Goal: Task Accomplishment & Management: Use online tool/utility

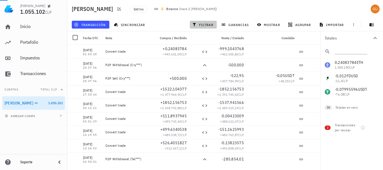
click at [201, 26] on span "filtrar" at bounding box center [203, 24] width 20 height 4
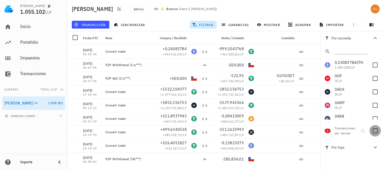
click at [377, 130] on div at bounding box center [376, 131] width 10 height 10
checkbox input "true"
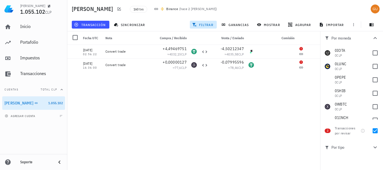
scroll to position [364, 0]
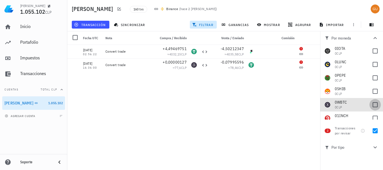
click at [372, 105] on div at bounding box center [376, 105] width 10 height 10
checkbox input "true"
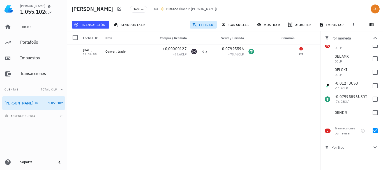
scroll to position [439, 0]
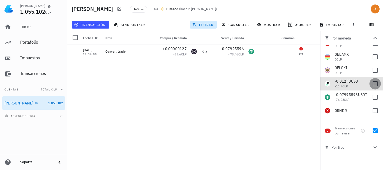
click at [373, 85] on div at bounding box center [376, 84] width 10 height 10
checkbox input "true"
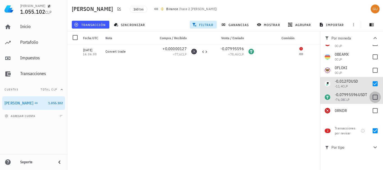
click at [373, 97] on div at bounding box center [376, 98] width 10 height 10
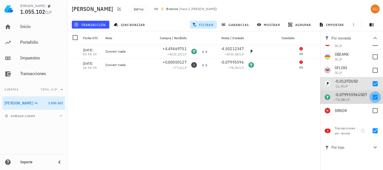
click at [373, 97] on div at bounding box center [376, 98] width 10 height 10
click at [373, 98] on div at bounding box center [376, 98] width 10 height 10
checkbox input "true"
click at [313, 51] on icon "button" at bounding box center [312, 51] width 3 height 3
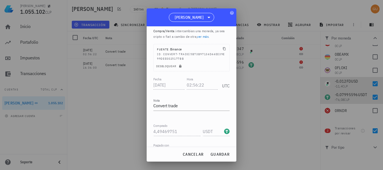
scroll to position [7, 0]
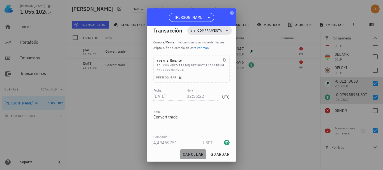
click at [196, 156] on span "cancelar" at bounding box center [193, 154] width 21 height 5
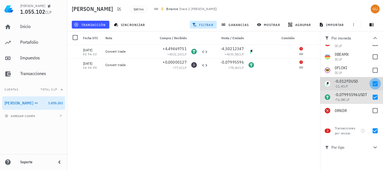
click at [371, 85] on div at bounding box center [376, 84] width 10 height 10
checkbox input "false"
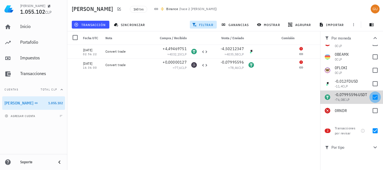
click at [372, 96] on div at bounding box center [376, 98] width 10 height 10
checkbox input "false"
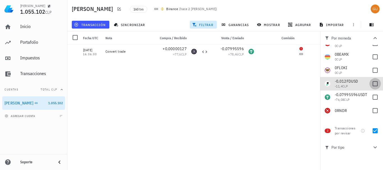
click at [373, 86] on div at bounding box center [376, 84] width 10 height 10
checkbox input "true"
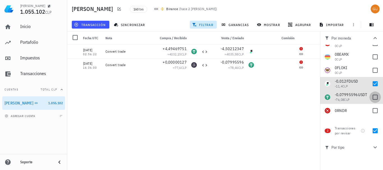
click at [372, 97] on div at bounding box center [376, 98] width 10 height 10
checkbox input "true"
click at [253, 81] on div "[DATE] 01:05:20 Convert trade +0,24083784 ≈ 945.651,04 CLP -999,1043768 ≈ 962.5…" at bounding box center [193, 105] width 253 height 121
click at [311, 65] on icon "button" at bounding box center [311, 64] width 3 height 3
type input "[DATE]"
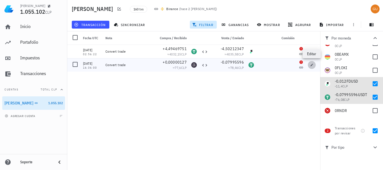
type input "16:36:00"
type input "0,00000127"
type input "WBTC"
type input "0,07995596"
type input "USDT"
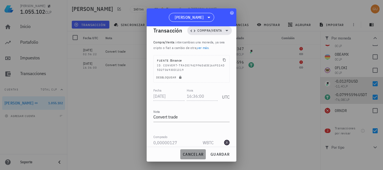
click at [191, 156] on span "cancelar" at bounding box center [193, 154] width 21 height 5
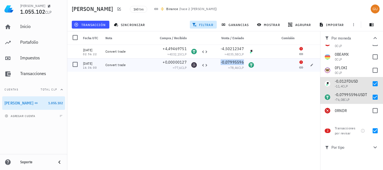
drag, startPoint x: 223, startPoint y: 62, endPoint x: 230, endPoint y: 62, distance: 7.0
click at [238, 63] on span "-0,07995596" at bounding box center [232, 62] width 23 height 5
click at [214, 63] on icon "button" at bounding box center [213, 61] width 3 height 3
click at [312, 65] on icon "button" at bounding box center [312, 65] width 3 height 3
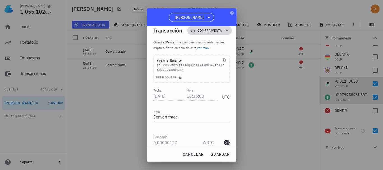
click at [224, 29] on icon at bounding box center [227, 30] width 7 height 7
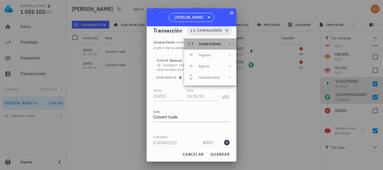
click at [217, 43] on div "Compra/Venta" at bounding box center [210, 44] width 22 height 4
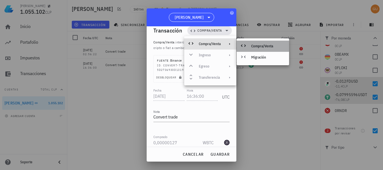
click at [261, 45] on div "Compra/Venta" at bounding box center [267, 46] width 33 height 4
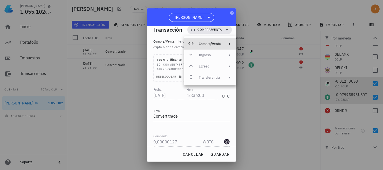
scroll to position [0, 0]
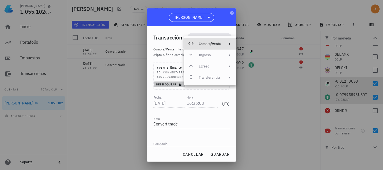
click at [170, 83] on span "Desbloquear" at bounding box center [169, 85] width 27 height 4
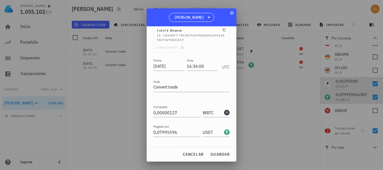
scroll to position [38, 0]
click at [207, 67] on input "16:36:00" at bounding box center [202, 65] width 31 height 9
click at [207, 67] on input "16:36:00" at bounding box center [202, 65] width 32 height 9
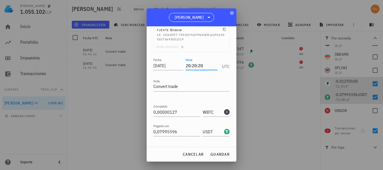
type input "20:20:20"
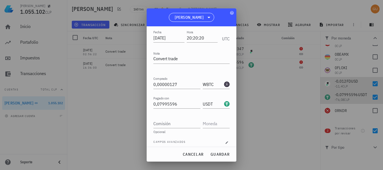
scroll to position [66, 0]
click at [178, 82] on input "0,00000127" at bounding box center [176, 83] width 47 height 9
paste input "7995596"
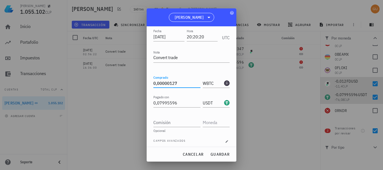
type input "0,07995596"
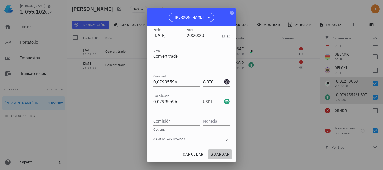
click at [217, 156] on span "guardar" at bounding box center [219, 154] width 19 height 5
type input "16:36:00"
type input "0,00000127"
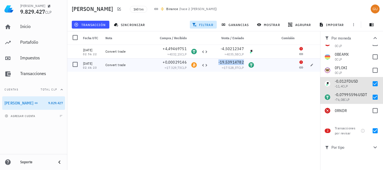
drag, startPoint x: 221, startPoint y: 62, endPoint x: 230, endPoint y: 62, distance: 9.3
click at [230, 62] on span "-19,53914782" at bounding box center [232, 62] width 26 height 5
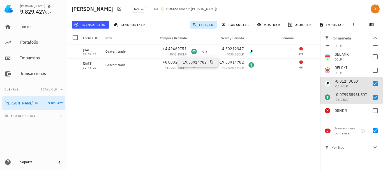
click at [205, 63] on span "19,53914782" at bounding box center [195, 62] width 24 height 5
click at [210, 63] on icon "button" at bounding box center [211, 61] width 3 height 3
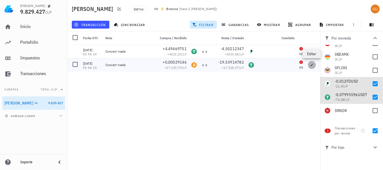
click at [311, 65] on icon "button" at bounding box center [311, 64] width 3 height 3
type input "[DATE]"
type input "02:46:23"
type input "0,00029146"
type input "BTC"
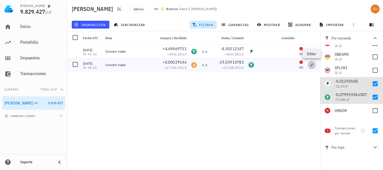
type input "19,53914782"
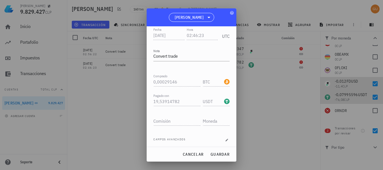
drag, startPoint x: 169, startPoint y: 14, endPoint x: 178, endPoint y: 115, distance: 101.5
click at [134, 16] on div "[PERSON_NAME] 9.829.427 CLP Inicio [GEOGRAPHIC_DATA] Impuestos [GEOGRAPHIC_DATA…" at bounding box center [191, 85] width 383 height 170
click at [216, 76] on div "BTC" at bounding box center [216, 80] width 27 height 12
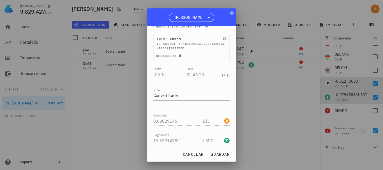
scroll to position [27, 0]
click at [164, 57] on span "Desbloquear" at bounding box center [169, 58] width 27 height 4
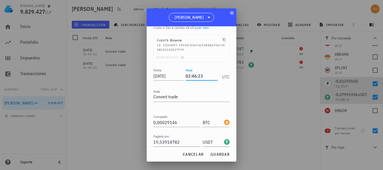
click at [206, 79] on input "02:46:23" at bounding box center [202, 76] width 32 height 9
type input "20:20:20"
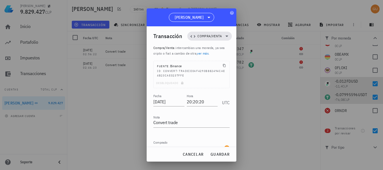
scroll to position [1, 0]
click at [224, 36] on icon at bounding box center [227, 37] width 7 height 7
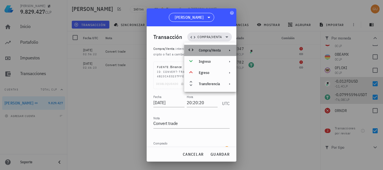
click at [220, 49] on div "Compra/Venta" at bounding box center [210, 50] width 22 height 4
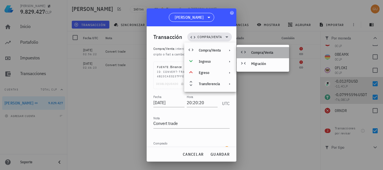
click at [244, 51] on icon at bounding box center [243, 52] width 7 height 7
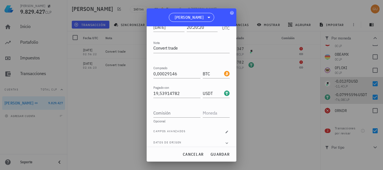
scroll to position [81, 0]
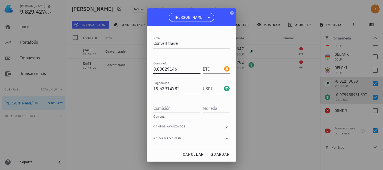
drag, startPoint x: 161, startPoint y: 14, endPoint x: 161, endPoint y: 72, distance: 58.4
click at [144, 19] on div "[PERSON_NAME] 9.829.427 CLP Inicio [GEOGRAPHIC_DATA] Impuestos [GEOGRAPHIC_DATA…" at bounding box center [191, 85] width 383 height 170
click at [203, 63] on div "BTC" at bounding box center [216, 67] width 27 height 12
click at [180, 89] on input "19,53914782" at bounding box center [176, 88] width 47 height 9
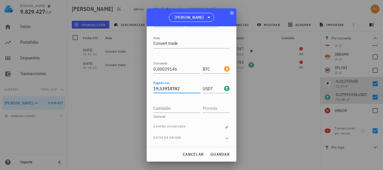
click at [180, 89] on input "19,53914782" at bounding box center [176, 88] width 47 height 9
paste input "text"
paste input "19,53914782"
type input "1"
click at [196, 153] on span "cancelar" at bounding box center [193, 154] width 21 height 5
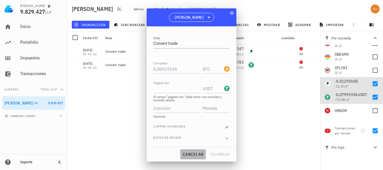
type input "02:46:23"
type input "19,53914782"
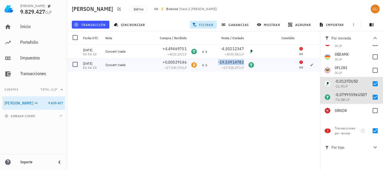
click at [226, 61] on span "-19,53914782" at bounding box center [232, 62] width 26 height 5
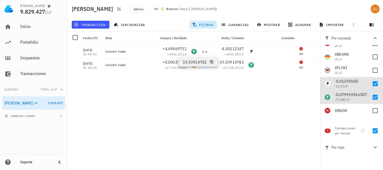
click at [211, 62] on icon "button" at bounding box center [211, 61] width 3 height 3
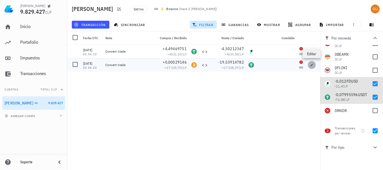
click at [313, 64] on icon "button" at bounding box center [312, 65] width 3 height 3
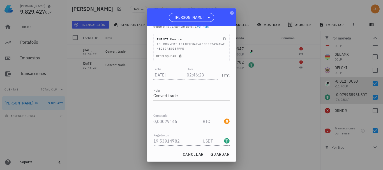
scroll to position [21, 0]
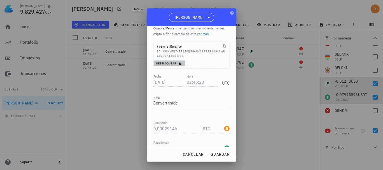
click at [163, 62] on span "Desbloquear" at bounding box center [169, 64] width 27 height 4
click at [200, 80] on input "02:46:23" at bounding box center [202, 82] width 32 height 9
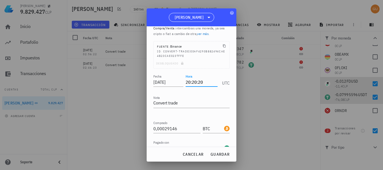
type input "20:20:20"
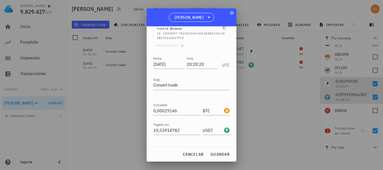
scroll to position [59, 0]
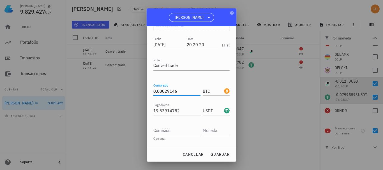
click at [180, 91] on input "0,00029146" at bounding box center [176, 91] width 47 height 9
paste input "19,53914782"
type input "1"
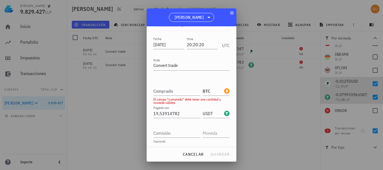
click at [189, 80] on div "Fecha [DATE] Hora 20:20:20 UTC Nota Convert trade Comprado BTC El campo "compra…" at bounding box center [191, 104] width 76 height 136
drag, startPoint x: 224, startPoint y: 155, endPoint x: 200, endPoint y: 156, distance: 24.1
click at [200, 156] on div "cancelar guardar" at bounding box center [192, 154] width 90 height 15
click at [200, 156] on span "cancelar" at bounding box center [193, 154] width 21 height 5
type input "02:46:23"
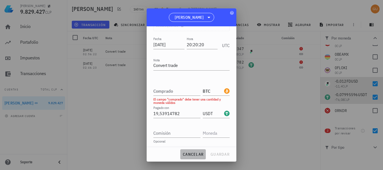
type input "0,00029146"
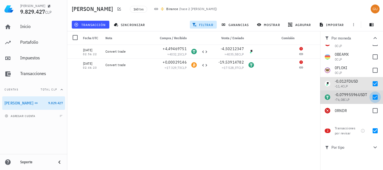
click at [373, 97] on div at bounding box center [376, 98] width 10 height 10
checkbox input "false"
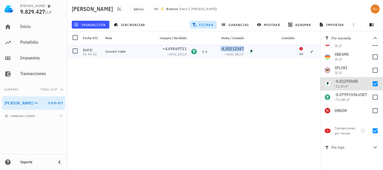
click at [223, 48] on span "-4,50212347" at bounding box center [232, 48] width 23 height 5
click at [213, 48] on icon "button" at bounding box center [214, 48] width 3 height 3
click at [312, 50] on icon "button" at bounding box center [311, 51] width 3 height 3
type input "02:56:22"
type input "4,49469751"
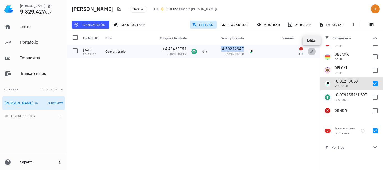
type input "USDT"
type input "4,50212347"
type input "FDUSD"
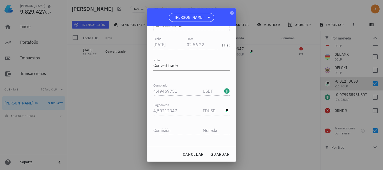
drag, startPoint x: 237, startPoint y: 69, endPoint x: 233, endPoint y: 46, distance: 23.9
click at [233, 46] on div "[PERSON_NAME] 9.829.427 CLP Inicio [GEOGRAPHIC_DATA] Impuestos [GEOGRAPHIC_DATA…" at bounding box center [191, 85] width 383 height 170
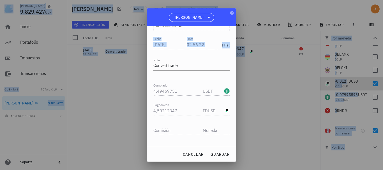
click at [233, 38] on div "Transacción Compra/Venta Compra/Venta : intercambias una moneda, ya sea cripto …" at bounding box center [192, 86] width 90 height 120
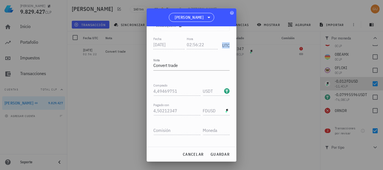
click at [233, 38] on div "Transacción Compra/Venta Compra/Venta : intercambias una moneda, ya sea cripto …" at bounding box center [192, 86] width 90 height 120
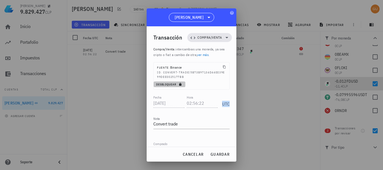
click at [169, 85] on span "Desbloquear" at bounding box center [169, 85] width 27 height 4
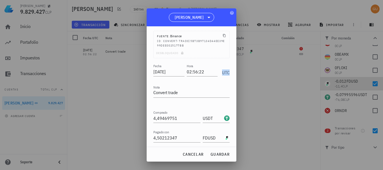
scroll to position [39, 0]
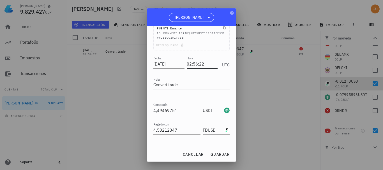
click at [204, 65] on input "02:56:22" at bounding box center [202, 63] width 31 height 9
click at [204, 65] on input "02:56:22" at bounding box center [202, 63] width 32 height 9
type input "20:20:20"
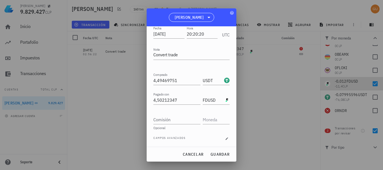
scroll to position [71, 0]
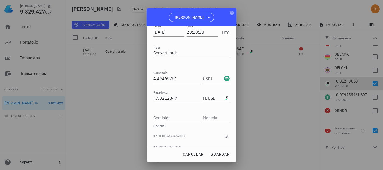
click at [180, 98] on input "4,50212347" at bounding box center [176, 98] width 47 height 9
click at [180, 79] on input "4,49469751" at bounding box center [176, 78] width 47 height 9
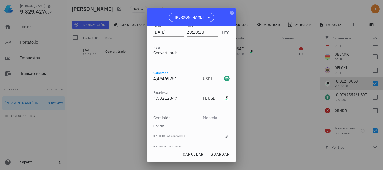
click at [180, 79] on input "4,49469751" at bounding box center [176, 78] width 47 height 9
paste input "50212347"
type input "4,50212347"
click at [200, 61] on div at bounding box center [191, 62] width 76 height 4
click at [220, 153] on span "guardar" at bounding box center [219, 154] width 19 height 5
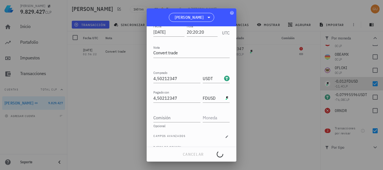
type input "02:56:22"
type input "4,49469751"
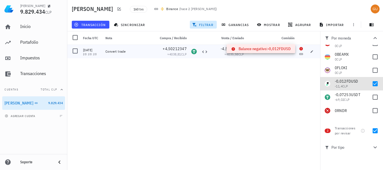
click at [300, 48] on icon at bounding box center [301, 48] width 3 height 3
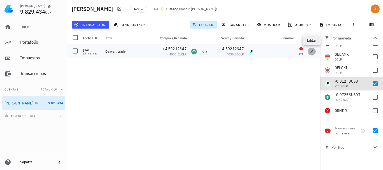
click at [313, 52] on icon "button" at bounding box center [311, 51] width 3 height 3
type input "20:20:20"
type input "4,50212347"
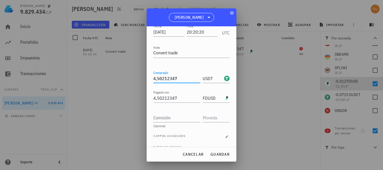
click at [182, 79] on input "4,50212347" at bounding box center [176, 78] width 47 height 9
type input "1"
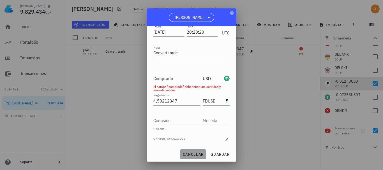
click at [198, 150] on button "cancelar" at bounding box center [193, 155] width 26 height 10
type input "4,50212347"
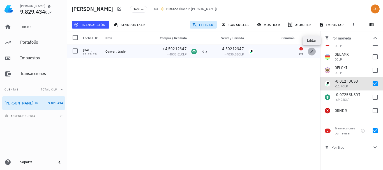
click at [312, 51] on icon "button" at bounding box center [312, 51] width 3 height 3
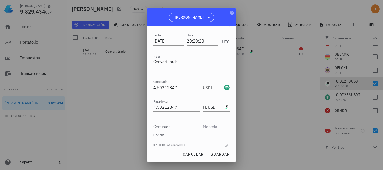
scroll to position [81, 0]
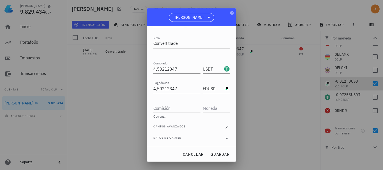
click at [211, 124] on div "Fecha [DATE] Hora 20:20:20 UTC Nota Convert trade Comprado 4,50212347 USDT Paga…" at bounding box center [191, 80] width 76 height 134
click at [225, 126] on icon "button" at bounding box center [226, 127] width 3 height 3
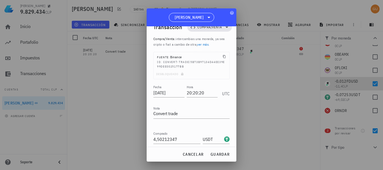
scroll to position [10, 0]
click at [198, 154] on span "cancelar" at bounding box center [193, 154] width 21 height 5
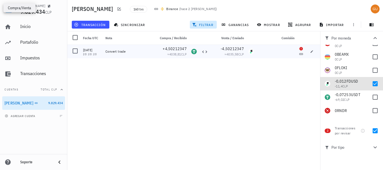
click at [205, 51] on icon at bounding box center [204, 52] width 7 height 7
click at [213, 61] on div "[DATE] 01:05:20 Convert trade +0,24083784 ≈ 945.651,04 CLP -999,1043768 ≈ 962.5…" at bounding box center [193, 105] width 253 height 121
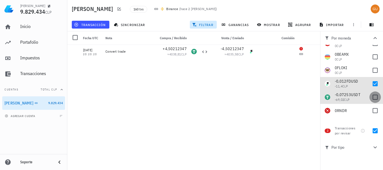
click at [374, 101] on div at bounding box center [376, 98] width 10 height 10
checkbox input "true"
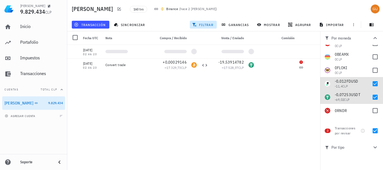
click at [266, 89] on div "[DATE] 01:05:20 Convert trade +0,24083784 ≈ 945.651,04 CLP -999,1043768 ≈ 962.5…" at bounding box center [193, 105] width 253 height 121
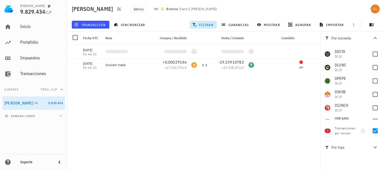
scroll to position [439, 0]
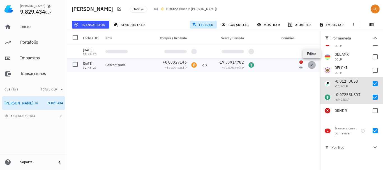
click at [311, 64] on icon "button" at bounding box center [311, 64] width 3 height 3
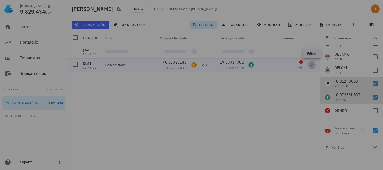
type input "02:46:23"
type input "0,00029146"
type input "BTC"
type input "19,53914782"
type input "USDT"
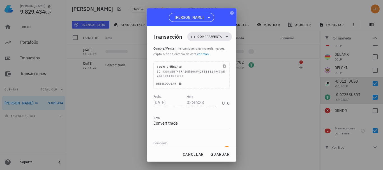
scroll to position [0, 0]
click at [193, 156] on span "cancelar" at bounding box center [193, 154] width 21 height 5
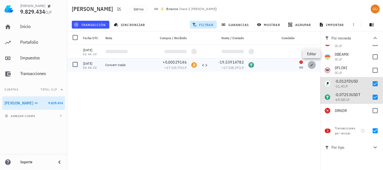
click at [309, 67] on button "button" at bounding box center [312, 65] width 8 height 8
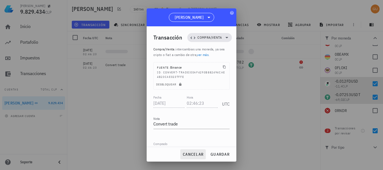
drag, startPoint x: 256, startPoint y: 94, endPoint x: 196, endPoint y: 154, distance: 84.5
click at [226, 126] on div "[PERSON_NAME] 9.829.434 CLP Inicio [GEOGRAPHIC_DATA] Impuestos [GEOGRAPHIC_DATA…" at bounding box center [191, 85] width 383 height 170
click at [195, 157] on div "cancelar guardar" at bounding box center [192, 154] width 90 height 15
click at [196, 154] on span "cancelar" at bounding box center [193, 154] width 21 height 5
click at [196, 154] on div "[DATE] 01:05:20 Convert trade +0,24083784 ≈ 945.651,04 CLP -999,1043768 ≈ 962.5…" at bounding box center [193, 105] width 253 height 121
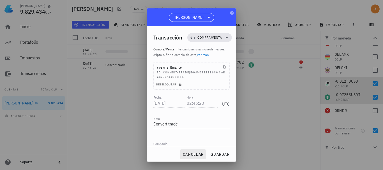
click at [196, 154] on div "[DATE] 01:05:20 Convert trade +0,24083784 ≈ 945.651,04 CLP -999,1043768 ≈ 962.5…" at bounding box center [193, 105] width 253 height 121
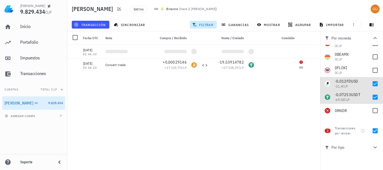
click at [196, 154] on div "[DATE] 01:05:20 Convert trade +0,24083784 ≈ 945.651,04 CLP -999,1043768 ≈ 962.5…" at bounding box center [193, 105] width 253 height 121
drag, startPoint x: 300, startPoint y: 62, endPoint x: 269, endPoint y: 61, distance: 32.0
click at [269, 61] on div "[DATE] 02:46:23 Convert trade +0,00029146 ≈ 17.329,73 CLP -19,53914782 ≈ 17.528…" at bounding box center [193, 64] width 253 height 13
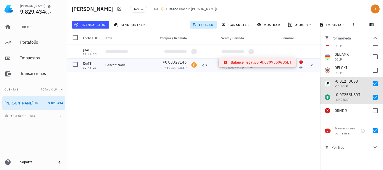
click at [301, 63] on icon at bounding box center [301, 62] width 3 height 3
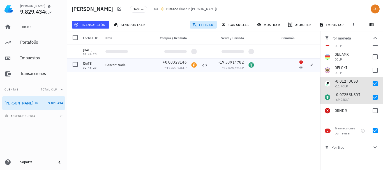
drag, startPoint x: 299, startPoint y: 63, endPoint x: 244, endPoint y: 65, distance: 55.1
click at [244, 65] on div "[DATE] 02:46:23 Convert trade +0,00029146 ≈ 17.329,73 CLP -19,53914782 ≈ 17.528…" at bounding box center [193, 64] width 253 height 13
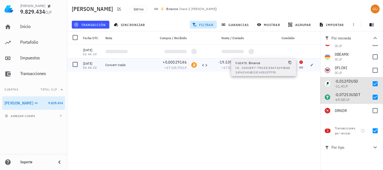
click at [301, 67] on icon at bounding box center [301, 67] width 4 height 4
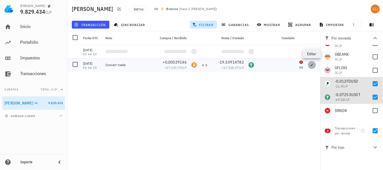
click at [311, 65] on icon "button" at bounding box center [311, 64] width 3 height 3
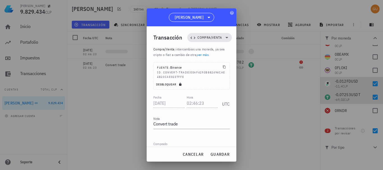
click at [167, 85] on span "Desbloquear" at bounding box center [169, 85] width 27 height 4
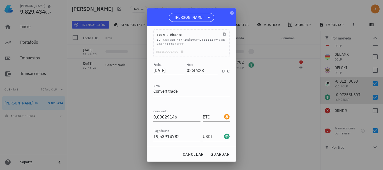
scroll to position [34, 0]
click at [204, 67] on input "02:46:23" at bounding box center [202, 69] width 32 height 9
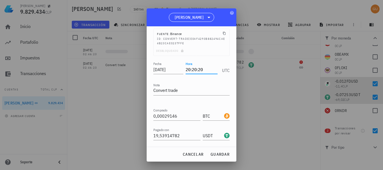
type input "20:20:20"
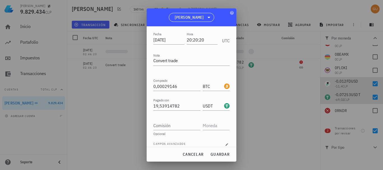
scroll to position [71, 0]
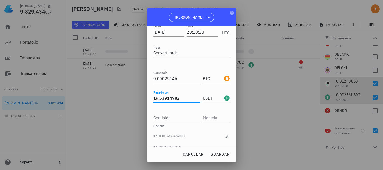
click at [184, 99] on input "19,53914782" at bounding box center [176, 98] width 47 height 9
click at [180, 77] on input "0,00029146" at bounding box center [176, 78] width 47 height 9
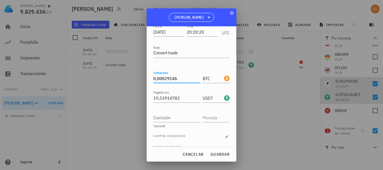
click at [180, 77] on input "0,00029146" at bounding box center [176, 78] width 47 height 9
click at [181, 99] on input "19,53914782" at bounding box center [176, 98] width 47 height 9
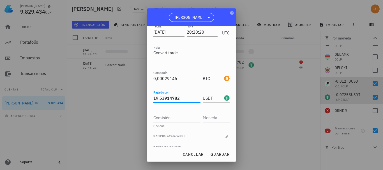
click at [181, 99] on input "19,53914782" at bounding box center [176, 98] width 47 height 9
paste input "0,00029146"
type input "0,00029146"
click at [224, 157] on span "guardar" at bounding box center [219, 154] width 19 height 5
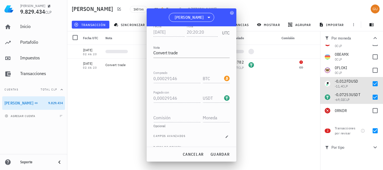
type input "02:46:23"
type input "19,53914782"
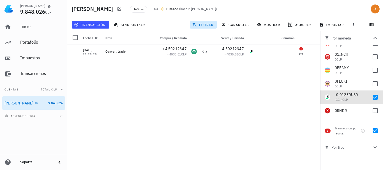
click at [282, 74] on div "[DATE] 01:05:20 Convert trade +0,24083784 ≈ 945.651,04 CLP -999,1043768 ≈ 962.5…" at bounding box center [193, 105] width 253 height 121
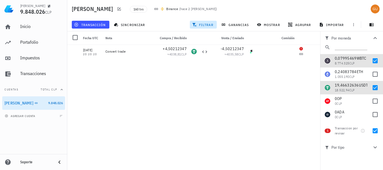
scroll to position [0, 0]
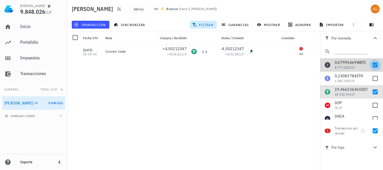
click at [372, 65] on div at bounding box center [376, 65] width 10 height 10
checkbox input "false"
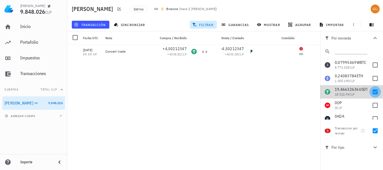
click at [372, 91] on div at bounding box center [376, 92] width 10 height 10
checkbox input "false"
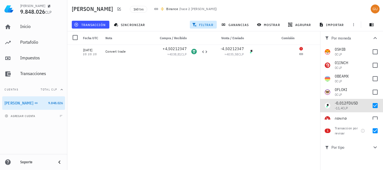
scroll to position [439, 0]
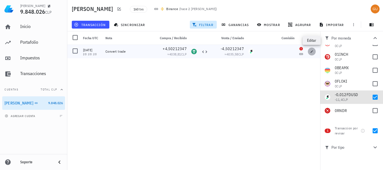
click at [312, 52] on icon "button" at bounding box center [312, 51] width 3 height 3
type input "20:20:20"
type input "4,50212347"
type input "USDT"
type input "4,50212347"
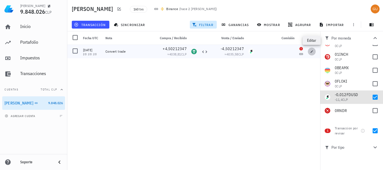
type input "FDUSD"
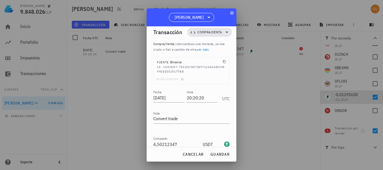
scroll to position [1, 0]
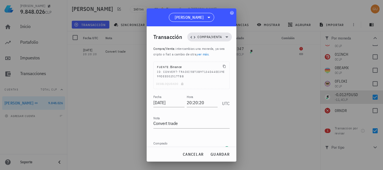
click at [171, 82] on div "Desbloqueado" at bounding box center [192, 85] width 76 height 8
click at [223, 33] on span "Compra/Venta" at bounding box center [210, 37] width 38 height 9
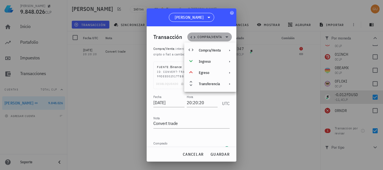
click at [225, 36] on icon at bounding box center [227, 37] width 7 height 7
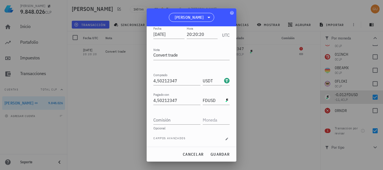
scroll to position [81, 0]
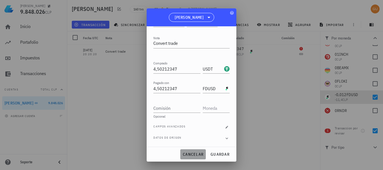
click at [195, 154] on span "cancelar" at bounding box center [193, 154] width 21 height 5
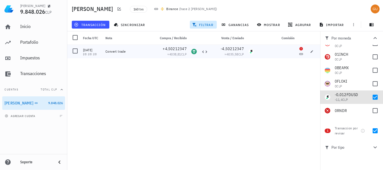
click at [299, 49] on div at bounding box center [301, 51] width 9 height 13
click at [300, 49] on icon at bounding box center [301, 49] width 4 height 4
click at [311, 52] on icon "button" at bounding box center [312, 51] width 3 height 3
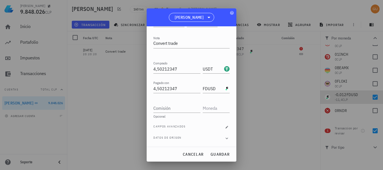
click at [271, 76] on div at bounding box center [191, 85] width 383 height 170
click at [197, 154] on span "cancelar" at bounding box center [193, 154] width 21 height 5
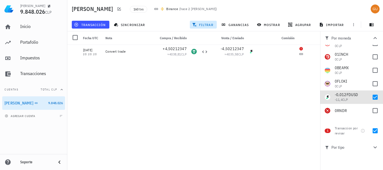
click at [215, 97] on div "[DATE] 01:05:20 Convert trade +0,24083784 ≈ 945.651,04 CLP -999,1043768 ≈ 962.5…" at bounding box center [193, 105] width 253 height 121
copy span "4038,81"
click at [312, 51] on icon "button" at bounding box center [311, 51] width 3 height 3
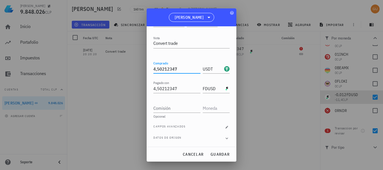
click at [182, 71] on input "4,50212347" at bounding box center [176, 69] width 47 height 9
paste input "038,81"
click at [182, 71] on input "4,50212347" at bounding box center [176, 69] width 47 height 9
type input "4.038,81"
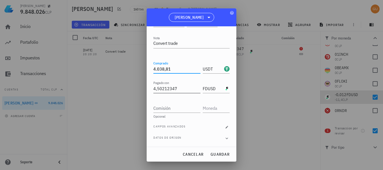
click at [180, 88] on input "4,50212347" at bounding box center [176, 88] width 47 height 9
paste input "038,81"
click at [180, 88] on input "4038,81" at bounding box center [176, 88] width 47 height 9
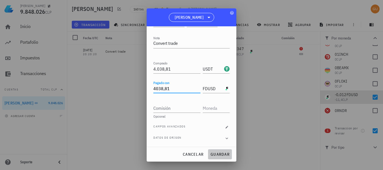
type input "4.038,81"
click at [220, 155] on span "guardar" at bounding box center [219, 154] width 19 height 5
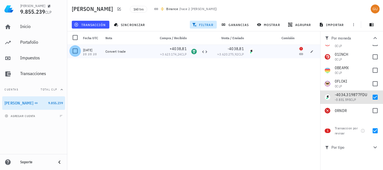
click at [76, 52] on div at bounding box center [75, 51] width 10 height 10
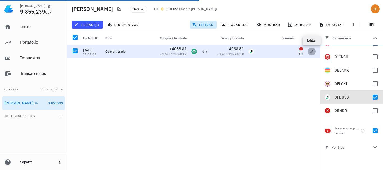
click at [312, 51] on icon "button" at bounding box center [311, 51] width 3 height 3
type input "4.038,81"
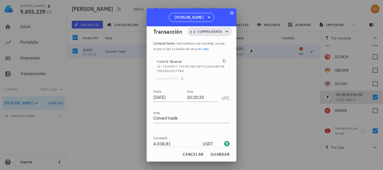
scroll to position [5, 0]
click at [195, 153] on span "cancelar" at bounding box center [193, 154] width 21 height 5
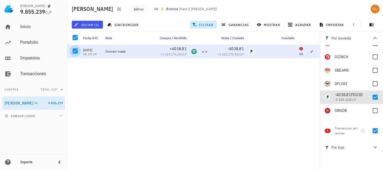
click at [75, 51] on div at bounding box center [75, 51] width 10 height 10
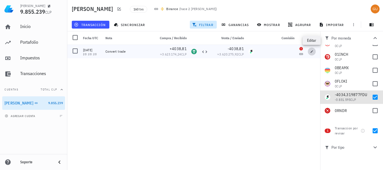
click at [313, 52] on icon "button" at bounding box center [311, 51] width 3 height 3
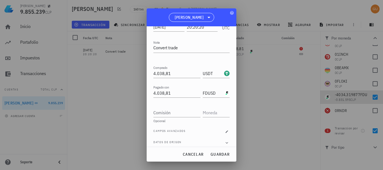
scroll to position [81, 0]
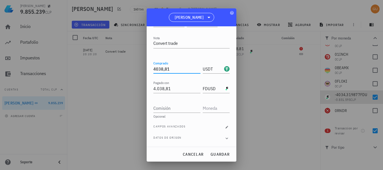
click at [177, 68] on input "4038,81" at bounding box center [176, 69] width 47 height 9
click at [178, 69] on input "4034,319877" at bounding box center [176, 69] width 47 height 9
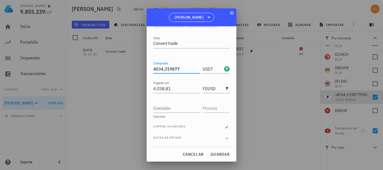
click at [178, 69] on input "4034,319877" at bounding box center [176, 69] width 47 height 9
click at [178, 89] on input "4.038,81" at bounding box center [176, 88] width 47 height 9
type input "4.034,319877"
click at [178, 89] on input "4038,81" at bounding box center [176, 88] width 47 height 9
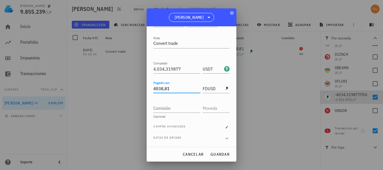
paste input "4,319877"
type input "4.034,319877"
click at [221, 154] on span "guardar" at bounding box center [219, 154] width 19 height 5
type input "4.038,81"
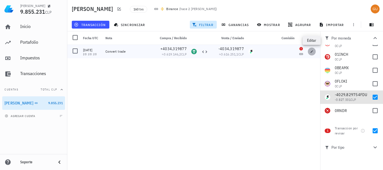
click at [312, 52] on icon "button" at bounding box center [312, 51] width 3 height 3
type input "4.034,319877"
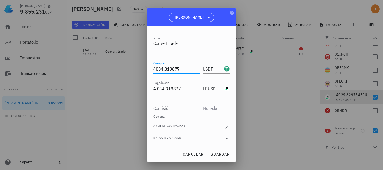
click at [188, 69] on input "4034,319877" at bounding box center [176, 69] width 47 height 9
type input "0"
click at [185, 89] on input "4.034,319877" at bounding box center [176, 88] width 47 height 9
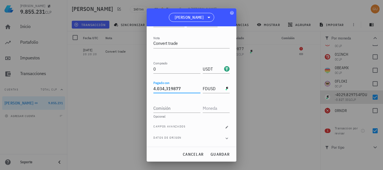
click at [185, 89] on input "4.034,319877" at bounding box center [176, 88] width 47 height 9
click at [185, 89] on input "4034,319877" at bounding box center [176, 88] width 47 height 9
type input "4.029,8297754"
click at [219, 154] on span "guardar" at bounding box center [219, 154] width 19 height 5
type input "4.034,319877"
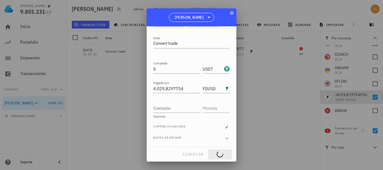
type input "4.034,319877"
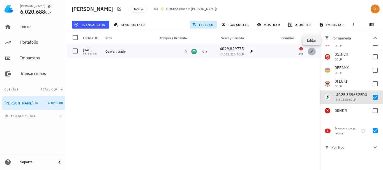
click at [313, 52] on icon "button" at bounding box center [311, 51] width 3 height 3
type input "0"
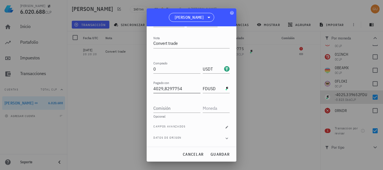
click at [187, 88] on input "4029,8297754" at bounding box center [176, 88] width 47 height 9
click at [220, 154] on span "guardar" at bounding box center [219, 154] width 19 height 5
type input "4.029,8297754"
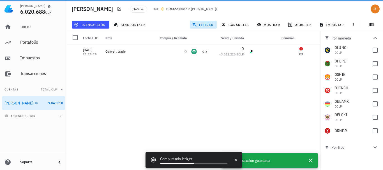
scroll to position [419, 0]
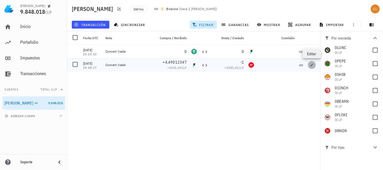
click at [312, 66] on icon "button" at bounding box center [311, 64] width 3 height 3
type input "[DATE]"
type input "20:48:27"
type input "4,49012347"
type input "FDUSD"
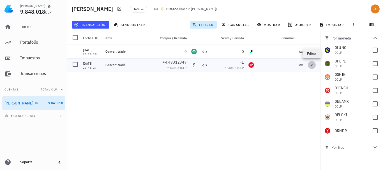
type input "1"
type input "OP"
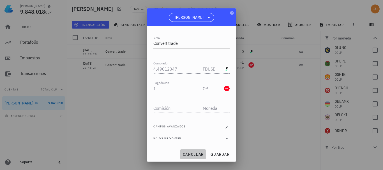
click at [201, 155] on span "cancelar" at bounding box center [193, 154] width 21 height 5
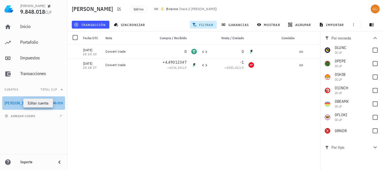
click at [41, 103] on icon "button" at bounding box center [42, 103] width 3 height 3
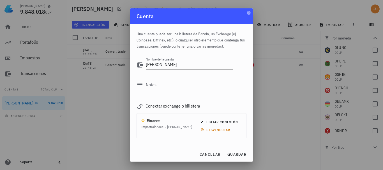
scroll to position [25, 0]
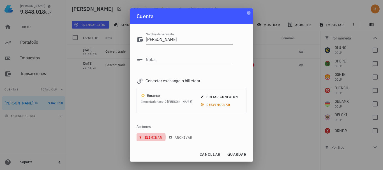
click at [151, 137] on span "eliminar" at bounding box center [151, 138] width 22 height 4
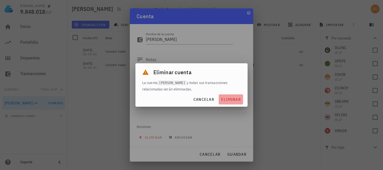
click at [230, 100] on span "eliminar" at bounding box center [231, 99] width 20 height 5
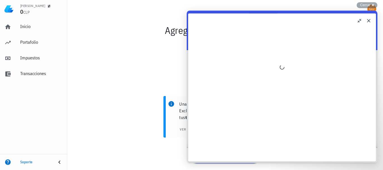
scroll to position [0, 0]
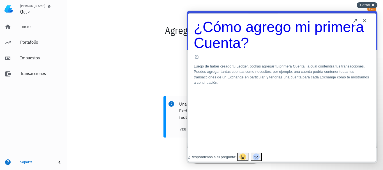
click at [365, 5] on span "Cerrar" at bounding box center [365, 5] width 10 height 4
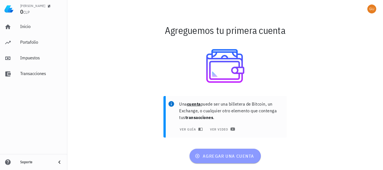
click at [234, 156] on span "agregar una cuenta" at bounding box center [225, 156] width 58 height 6
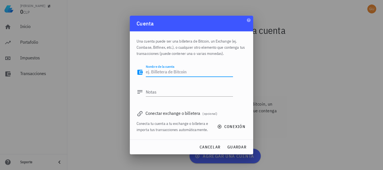
click at [159, 71] on textarea "Nombre de la cuenta" at bounding box center [189, 72] width 87 height 9
type textarea "[PERSON_NAME]"
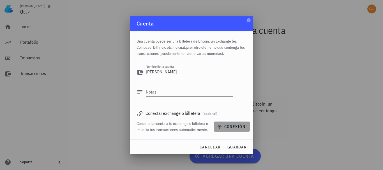
click at [228, 127] on span "conexión" at bounding box center [232, 126] width 27 height 5
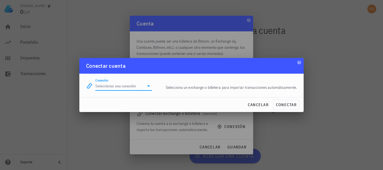
click at [129, 86] on input "Conexión" at bounding box center [119, 86] width 49 height 9
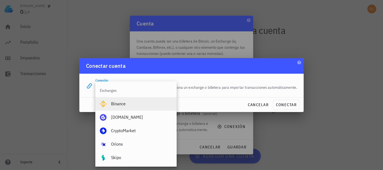
click at [118, 102] on div "Binance" at bounding box center [141, 103] width 61 height 5
type input "Binance"
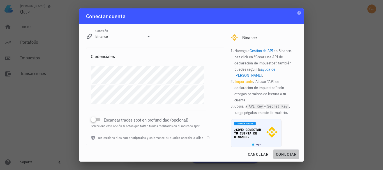
click at [283, 155] on span "conectar" at bounding box center [286, 154] width 21 height 5
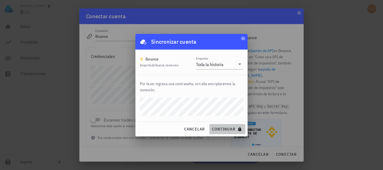
click at [226, 127] on span "continuar" at bounding box center [227, 129] width 31 height 5
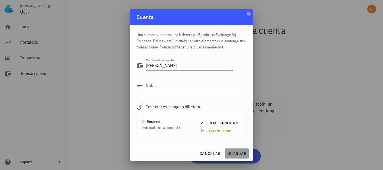
click at [238, 152] on span "guardar" at bounding box center [236, 153] width 19 height 5
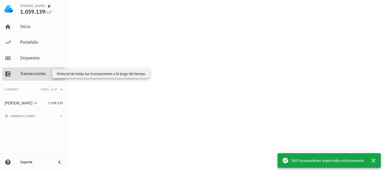
click at [42, 75] on div "Transacciones" at bounding box center [41, 73] width 43 height 5
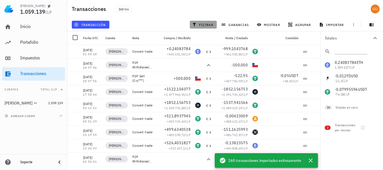
click at [207, 24] on span "filtrar" at bounding box center [203, 24] width 20 height 4
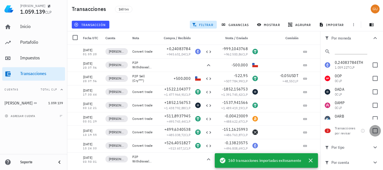
click at [377, 132] on div at bounding box center [376, 131] width 10 height 10
checkbox input "true"
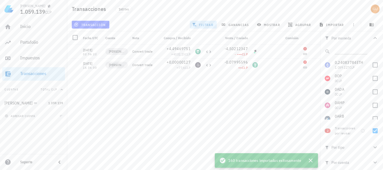
click at [222, 99] on div "[DATE] 01:05:20 [PERSON_NAME] Convert trade +0,24083784 ≈ 945.651,04 CLP -999,1…" at bounding box center [195, 105] width 257 height 121
click at [93, 21] on button "transacción" at bounding box center [91, 25] width 38 height 8
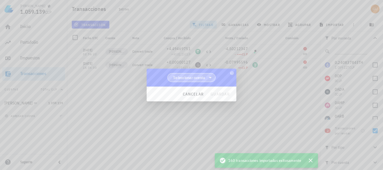
click at [196, 79] on span "Seleccionar cuenta" at bounding box center [189, 78] width 32 height 6
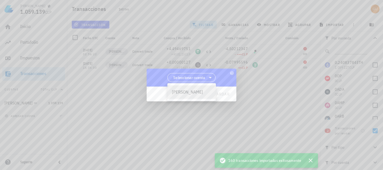
click at [191, 92] on div "[PERSON_NAME]" at bounding box center [192, 92] width 40 height 5
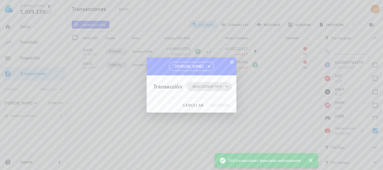
click at [202, 89] on span "Seleccionar tipo" at bounding box center [206, 87] width 29 height 6
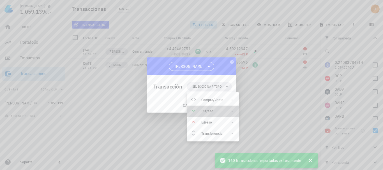
click at [232, 111] on icon at bounding box center [232, 111] width 4 height 4
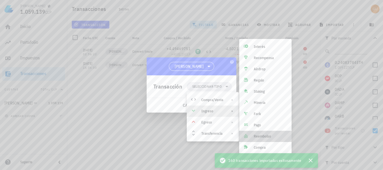
click at [260, 136] on div "Reembolso" at bounding box center [270, 136] width 33 height 4
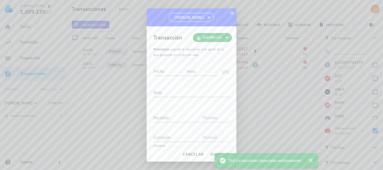
click at [215, 35] on span "Reembolso" at bounding box center [212, 37] width 32 height 9
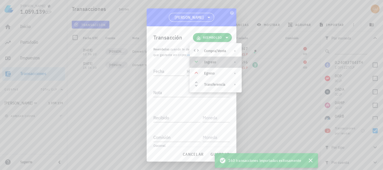
click at [224, 60] on div "Ingreso" at bounding box center [215, 62] width 22 height 4
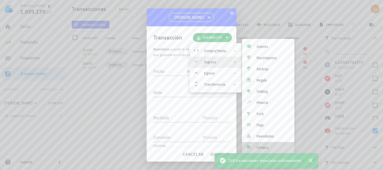
click at [272, 147] on div "Compra" at bounding box center [273, 148] width 33 height 4
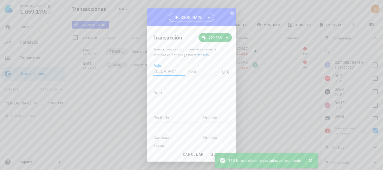
click at [169, 73] on input "Fecha" at bounding box center [169, 71] width 32 height 9
type input "[DATE]"
type input "20:20:20"
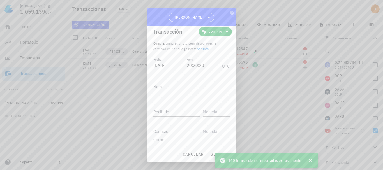
scroll to position [7, 0]
click at [183, 109] on input "Recibido" at bounding box center [176, 111] width 47 height 9
type input "0,08"
click at [211, 112] on input "text" at bounding box center [216, 111] width 26 height 9
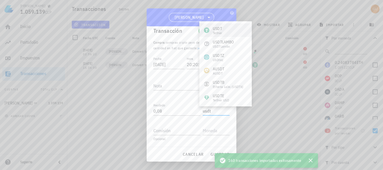
click at [222, 29] on div "USDT Tether" at bounding box center [225, 30] width 52 height 13
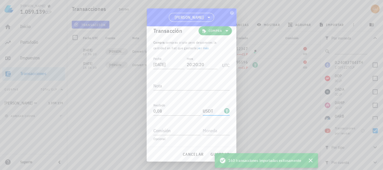
type input "USDT"
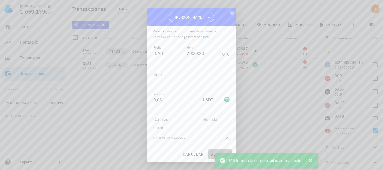
click at [212, 153] on span "guardar" at bounding box center [219, 154] width 19 height 5
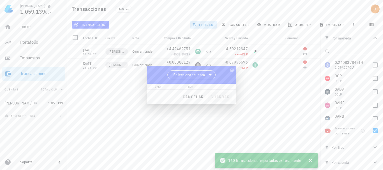
scroll to position [0, 0]
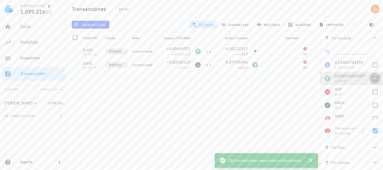
click at [373, 82] on div at bounding box center [376, 79] width 10 height 10
checkbox input "true"
click at [376, 130] on div at bounding box center [376, 131] width 10 height 10
click at [375, 131] on div at bounding box center [376, 131] width 10 height 10
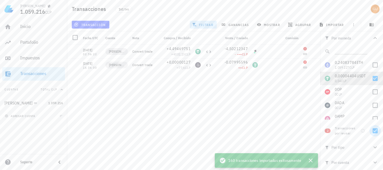
checkbox input "false"
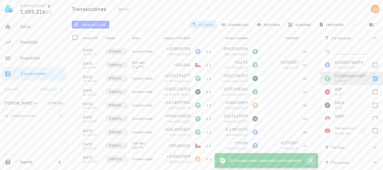
click at [311, 160] on icon "button" at bounding box center [311, 161] width 4 height 4
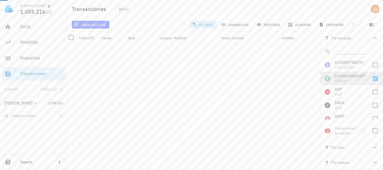
scroll to position [1482, 0]
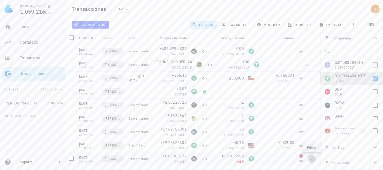
click at [312, 159] on icon "button" at bounding box center [312, 159] width 3 height 3
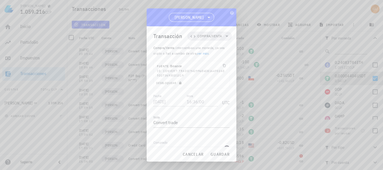
scroll to position [0, 0]
click at [222, 41] on span "Compra/Venta" at bounding box center [210, 37] width 38 height 9
click at [212, 63] on div "Compra/Venta Ingreso Egreso Transferencia" at bounding box center [210, 67] width 52 height 45
click at [168, 81] on div "Fuente: Binance ID: convert-trade|942996e6eb164f02ad5d2736930d1319" at bounding box center [192, 72] width 76 height 19
click at [169, 84] on span "Desbloquear" at bounding box center [169, 85] width 27 height 4
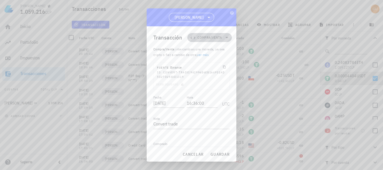
click at [226, 38] on icon at bounding box center [227, 37] width 3 height 1
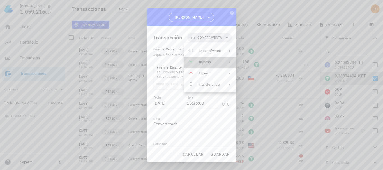
click at [207, 63] on div "Ingreso" at bounding box center [210, 62] width 22 height 4
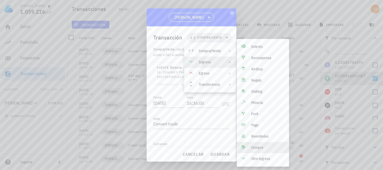
click at [251, 149] on div "Compra" at bounding box center [263, 147] width 52 height 11
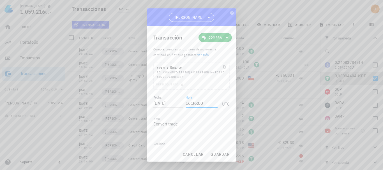
click at [206, 104] on input "16:36:00" at bounding box center [202, 103] width 32 height 9
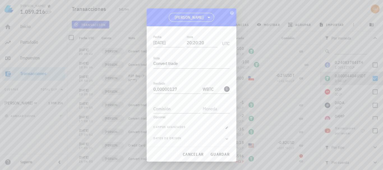
scroll to position [61, 0]
click at [184, 88] on input "0,00000127" at bounding box center [176, 88] width 47 height 9
click at [201, 154] on span "cancelar" at bounding box center [193, 154] width 21 height 5
type input "16:36:00"
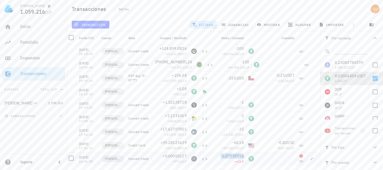
click at [236, 156] on span "-0,07995596" at bounding box center [232, 156] width 23 height 5
click at [210, 155] on span "0,07995596" at bounding box center [201, 156] width 28 height 5
click at [213, 156] on icon "button" at bounding box center [213, 155] width 3 height 3
click at [103, 24] on span "transacción" at bounding box center [90, 24] width 31 height 4
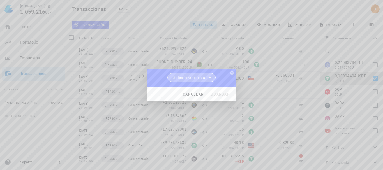
click at [205, 77] on span "Seleccionar cuenta" at bounding box center [189, 78] width 32 height 6
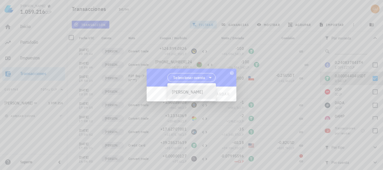
click at [194, 86] on div "[PERSON_NAME]" at bounding box center [192, 92] width 49 height 13
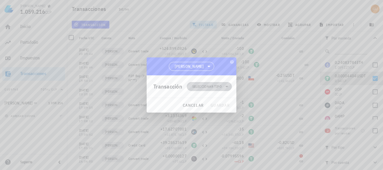
click at [221, 86] on span "Seleccionar tipo" at bounding box center [206, 87] width 29 height 6
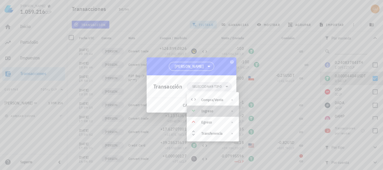
click at [226, 110] on div "Ingreso" at bounding box center [213, 111] width 52 height 11
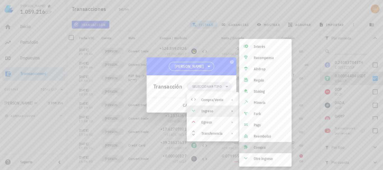
click at [273, 148] on div "Compra" at bounding box center [270, 148] width 33 height 4
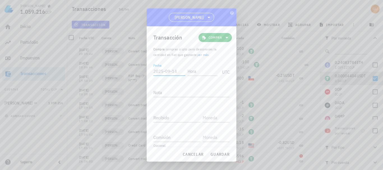
click at [167, 70] on input "Fecha" at bounding box center [169, 71] width 32 height 9
type input "[DATE]"
click at [191, 71] on input "Hora" at bounding box center [202, 71] width 32 height 9
type input "20:20:20"
click at [180, 119] on input "Recibido" at bounding box center [176, 117] width 47 height 9
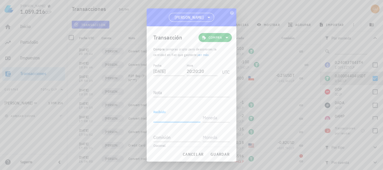
paste input "0,07995596"
type input "0,07995596"
click at [210, 119] on input "text" at bounding box center [216, 117] width 26 height 9
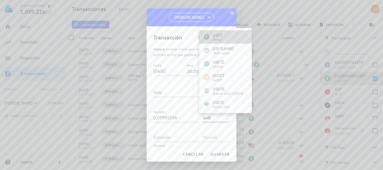
click at [222, 38] on div "Tether" at bounding box center [217, 39] width 9 height 3
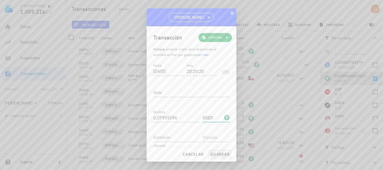
type input "USDT"
click at [219, 155] on span "guardar" at bounding box center [219, 154] width 19 height 5
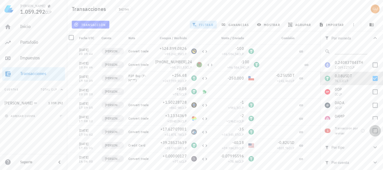
click at [378, 131] on div at bounding box center [376, 131] width 10 height 10
checkbox input "true"
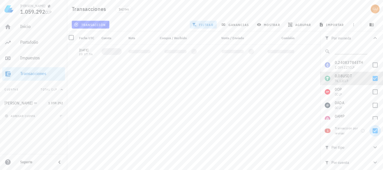
scroll to position [0, 0]
click at [232, 48] on span "-4,50212347" at bounding box center [232, 48] width 23 height 5
click at [212, 49] on icon "button" at bounding box center [213, 48] width 3 height 3
click at [311, 52] on icon "button" at bounding box center [311, 51] width 3 height 3
type input "[DATE]"
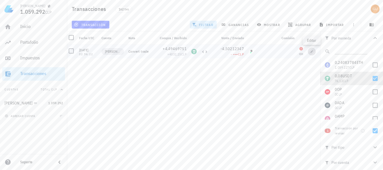
type input "02:56:22"
type input "4,49469751"
type input "USDT"
type input "4,50212347"
type input "FDUSD"
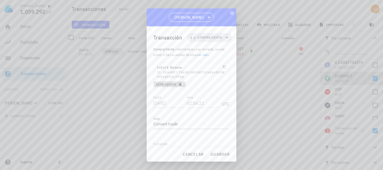
click at [173, 85] on span "Desbloquear" at bounding box center [169, 85] width 27 height 4
click at [204, 103] on input "02:56:22" at bounding box center [202, 103] width 31 height 9
click at [204, 103] on input "02:56:22" at bounding box center [202, 103] width 32 height 9
type input "20:20:20"
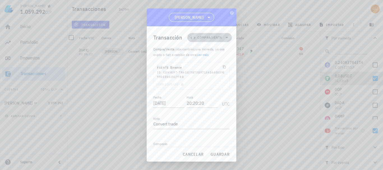
click at [219, 37] on span "Compra/Venta" at bounding box center [210, 37] width 38 height 9
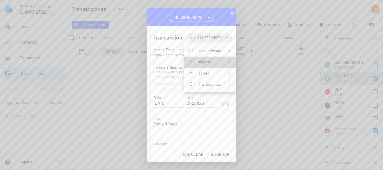
click at [220, 60] on div "Ingreso" at bounding box center [210, 62] width 22 height 4
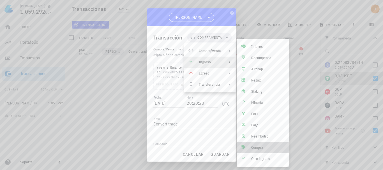
click at [263, 147] on div "Compra" at bounding box center [267, 148] width 33 height 4
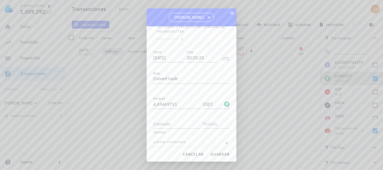
scroll to position [61, 0]
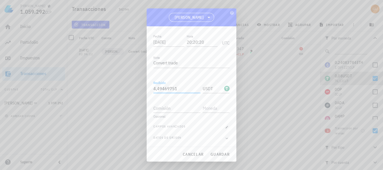
click at [182, 90] on input "4,49469751" at bounding box center [176, 88] width 47 height 9
paste input "50212347"
type input "4,50212347"
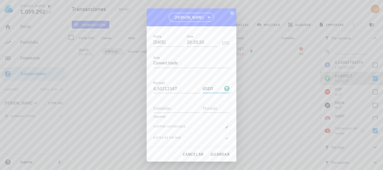
click at [213, 91] on input "USDT" at bounding box center [213, 88] width 20 height 9
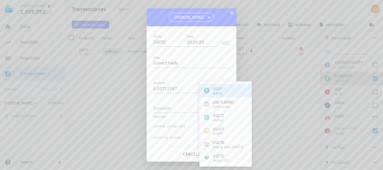
click at [213, 91] on div "[PERSON_NAME] 1.059.292 CLP Inicio [GEOGRAPHIC_DATA] Impuestos [GEOGRAPHIC_DATA…" at bounding box center [191, 85] width 383 height 170
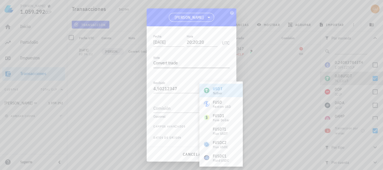
type input "f"
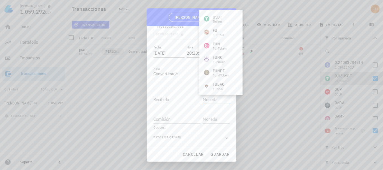
scroll to position [50, 0]
type input "f"
type input "F"
type input "f"
click at [193, 153] on span "cancelar" at bounding box center [193, 154] width 21 height 5
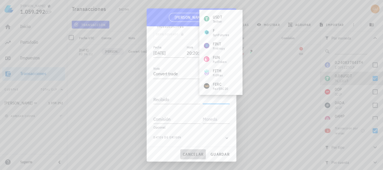
type input "02:56:22"
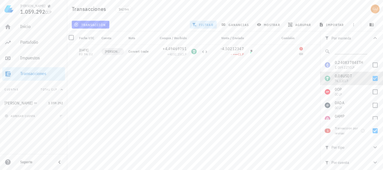
click at [266, 76] on div "[DATE] 02:56:22 [PERSON_NAME] Convert trade +4,49469751 ≈ 4032,15 CLP -4,502123…" at bounding box center [191, 105] width 257 height 121
click at [233, 47] on span "-4,50212347" at bounding box center [232, 48] width 23 height 5
click at [214, 48] on icon "button" at bounding box center [213, 48] width 3 height 3
click at [224, 77] on div "[DATE] 02:56:22 [PERSON_NAME] Convert trade +4,49469751 ≈ 4032,15 CLP -4,502123…" at bounding box center [191, 105] width 257 height 121
click at [104, 25] on span "transacción" at bounding box center [90, 24] width 31 height 4
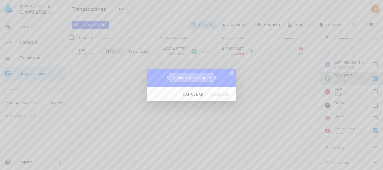
click at [201, 78] on span "Seleccionar cuenta" at bounding box center [189, 78] width 32 height 6
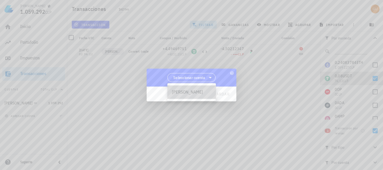
click at [177, 91] on div "[PERSON_NAME]" at bounding box center [192, 92] width 40 height 5
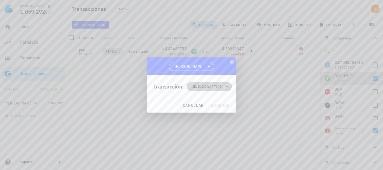
click at [217, 90] on span "Seleccionar tipo" at bounding box center [209, 86] width 38 height 9
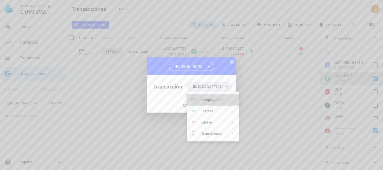
click at [220, 98] on div "Compra/Venta" at bounding box center [212, 100] width 22 height 4
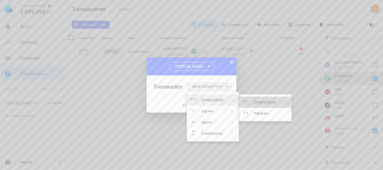
click at [271, 102] on div "Compra/Venta" at bounding box center [270, 102] width 33 height 4
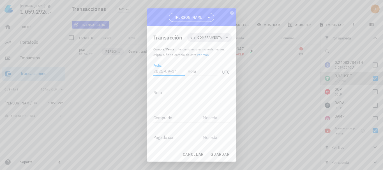
click at [169, 72] on input "Fecha" at bounding box center [169, 71] width 32 height 9
type input "[DATE]"
click at [195, 74] on input "Hora" at bounding box center [202, 71] width 32 height 9
type input "20:20:20"
click at [178, 120] on input "Comprado" at bounding box center [176, 117] width 47 height 9
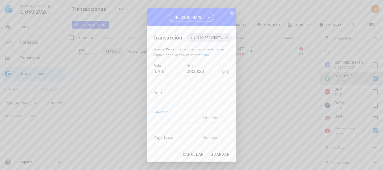
paste input "4,50212347"
type input "4,50212347"
click at [207, 118] on input "text" at bounding box center [216, 117] width 26 height 9
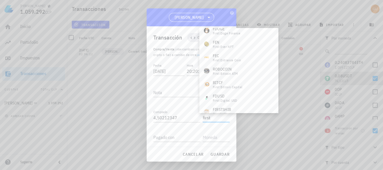
scroll to position [95, 0]
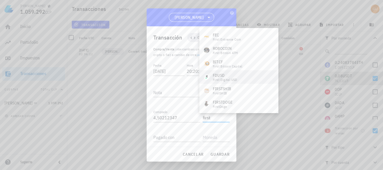
click at [224, 75] on div "FDUSD" at bounding box center [225, 76] width 24 height 6
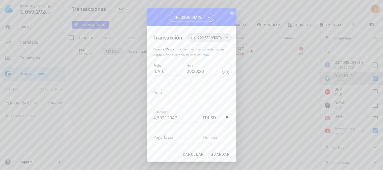
type input "FDUSD"
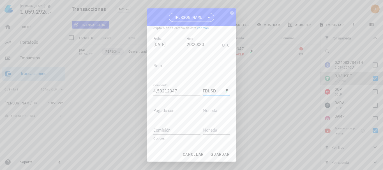
scroll to position [31, 0]
click at [176, 106] on input "Pagado con" at bounding box center [176, 106] width 47 height 9
click at [209, 107] on input "text" at bounding box center [216, 106] width 26 height 9
click at [174, 104] on input "Pagado con" at bounding box center [176, 106] width 47 height 9
paste input "4,50212347"
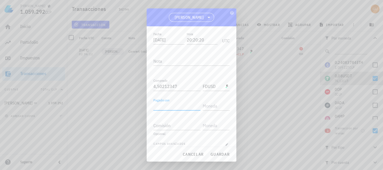
type input "4,50212347"
click at [210, 107] on input "text" at bounding box center [216, 106] width 26 height 9
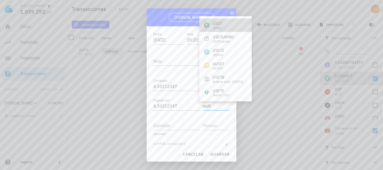
click at [225, 24] on div "USDT Tether" at bounding box center [225, 25] width 52 height 13
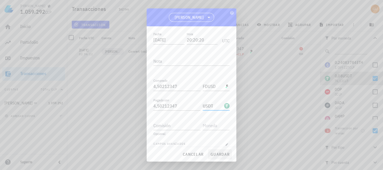
type input "USDT"
click at [221, 156] on span "guardar" at bounding box center [219, 154] width 19 height 5
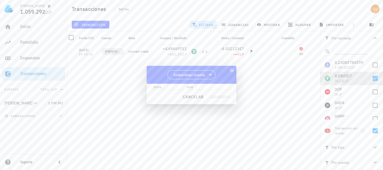
scroll to position [0, 0]
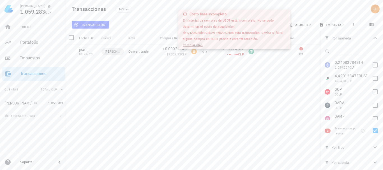
click at [261, 64] on div "[DATE] 02:46:23 [DATE] 02:46:23 [PERSON_NAME] Convert trade +0,00029146 ≈ 17.32…" at bounding box center [191, 105] width 257 height 121
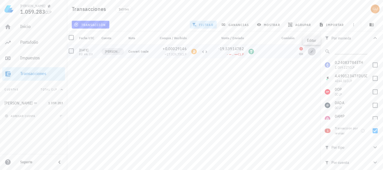
click at [313, 51] on icon "button" at bounding box center [312, 51] width 3 height 3
type input "02:46:23"
type input "0,00029146"
type input "BTC"
type input "19,53914782"
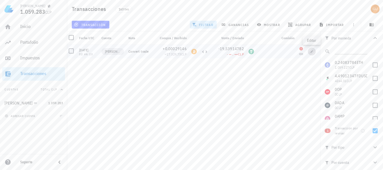
type input "USDT"
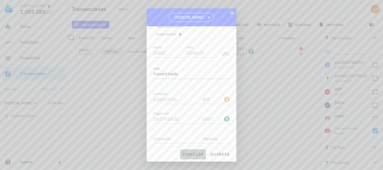
click at [195, 154] on span "cancelar" at bounding box center [193, 154] width 21 height 5
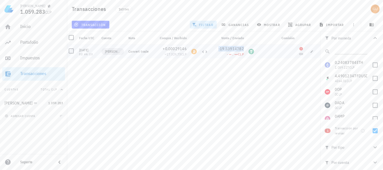
click at [237, 48] on span "-19,53914782" at bounding box center [232, 48] width 26 height 5
click at [211, 49] on icon "button" at bounding box center [211, 48] width 3 height 3
click at [96, 26] on span "transacción" at bounding box center [90, 24] width 31 height 4
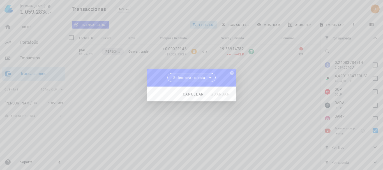
click at [207, 75] on span "Seleccionar cuenta" at bounding box center [191, 78] width 41 height 8
click at [187, 88] on div "[PERSON_NAME]" at bounding box center [192, 92] width 49 height 13
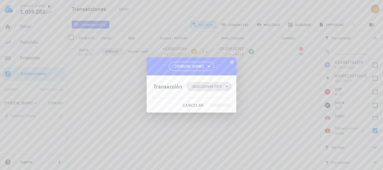
click at [224, 84] on icon at bounding box center [227, 86] width 7 height 7
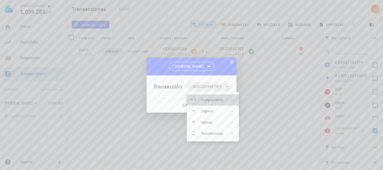
click at [221, 98] on div "Compra/Venta" at bounding box center [213, 100] width 52 height 11
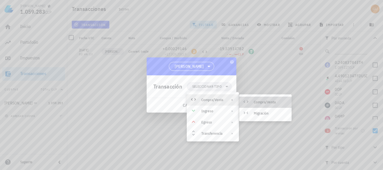
click at [269, 104] on div "Compra/Venta" at bounding box center [270, 102] width 33 height 4
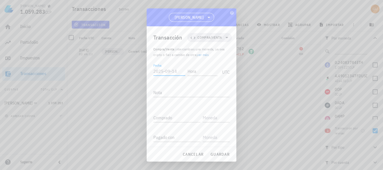
click at [167, 71] on input "Fecha" at bounding box center [169, 71] width 32 height 9
type input "[DATE]"
type input "20:22:00"
click at [178, 116] on input "Comprado" at bounding box center [176, 117] width 47 height 9
paste input "19,53914782"
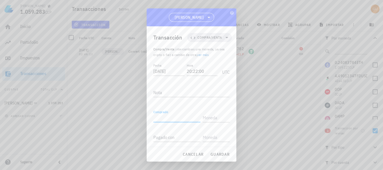
type input "19,53914782"
click at [206, 118] on input "text" at bounding box center [216, 117] width 26 height 9
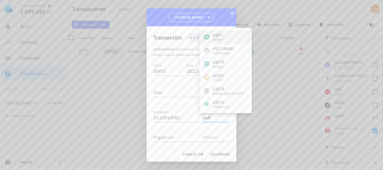
click at [225, 36] on div "USDT Tether" at bounding box center [225, 36] width 52 height 13
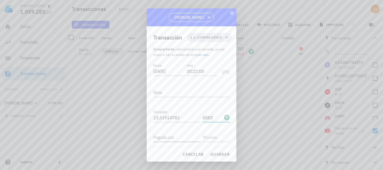
type input "USDT"
click at [186, 136] on input "Pagado con" at bounding box center [176, 137] width 47 height 9
paste input "19,53914782"
type input "19,53914782"
click at [211, 137] on input "text" at bounding box center [216, 137] width 26 height 9
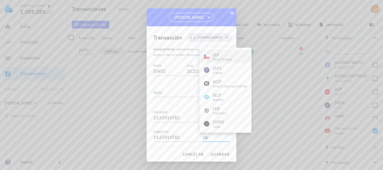
click at [223, 54] on div "CLP" at bounding box center [222, 55] width 19 height 6
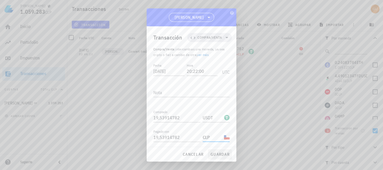
type input "CLP"
click at [222, 154] on span "guardar" at bounding box center [219, 154] width 19 height 5
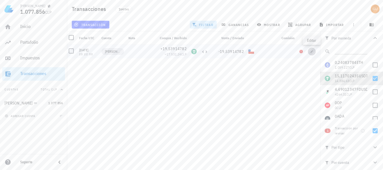
click at [313, 51] on icon "button" at bounding box center [312, 51] width 3 height 3
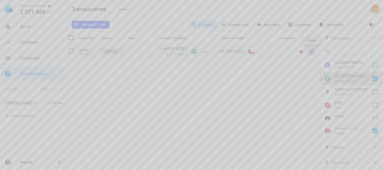
type input "[DATE]"
type input "20:22:00"
type input "19,53914782"
type input "USDT"
type input "CLP"
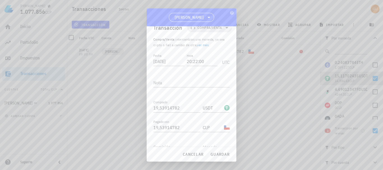
scroll to position [4, 0]
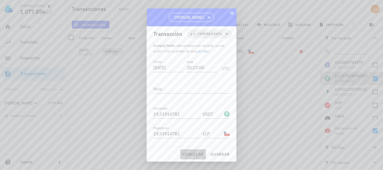
click at [191, 155] on span "cancelar" at bounding box center [193, 154] width 21 height 5
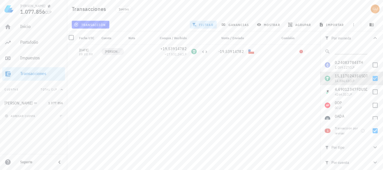
click at [278, 70] on div "[DATE] 02:46:23 [DATE] 20:22:00 [PERSON_NAME] +19,53914782 ≈ 17.532,24 CLP -19,…" at bounding box center [191, 105] width 257 height 121
click at [94, 24] on span "transacción" at bounding box center [90, 24] width 31 height 4
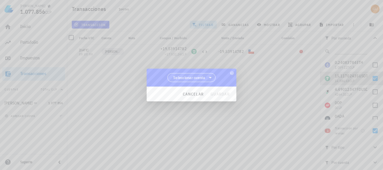
click at [208, 77] on icon at bounding box center [210, 77] width 7 height 7
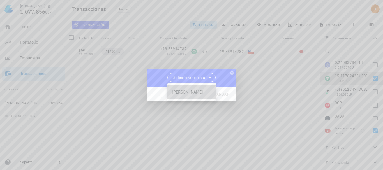
click at [182, 95] on div "[PERSON_NAME]" at bounding box center [192, 92] width 49 height 13
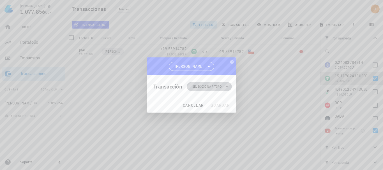
click at [212, 89] on span "Seleccionar tipo" at bounding box center [206, 87] width 29 height 6
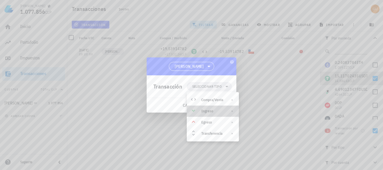
click at [210, 113] on div "Ingreso" at bounding box center [212, 111] width 22 height 4
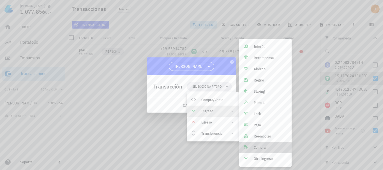
click at [254, 147] on div "Compra" at bounding box center [270, 148] width 33 height 4
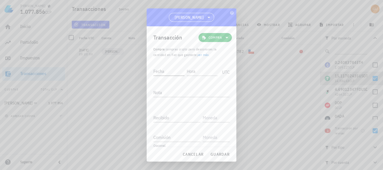
click at [168, 71] on input "Fecha" at bounding box center [168, 71] width 31 height 9
type input "[DATE]"
type input "20:20:20"
click at [165, 117] on div "Recibido" at bounding box center [176, 117] width 47 height 9
paste input "19,53914782"
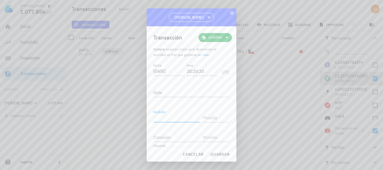
type input "19,53914782"
click at [207, 118] on input "text" at bounding box center [216, 117] width 26 height 9
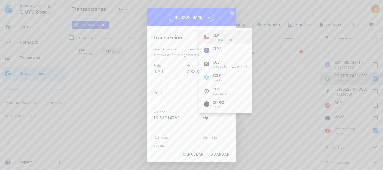
click at [222, 38] on div "peso chileno" at bounding box center [222, 39] width 19 height 3
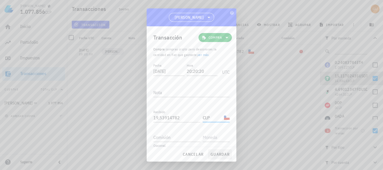
type input "CLP"
click at [216, 152] on span "guardar" at bounding box center [219, 154] width 19 height 5
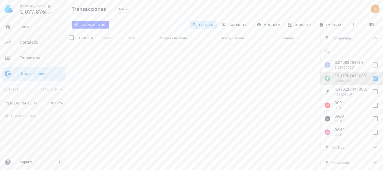
scroll to position [1522, 0]
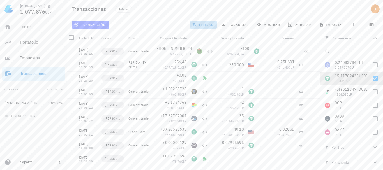
click at [203, 24] on span "filtrar" at bounding box center [203, 24] width 20 height 4
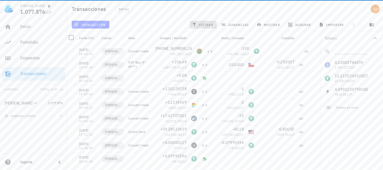
click at [203, 24] on span "filtrar" at bounding box center [203, 24] width 20 height 4
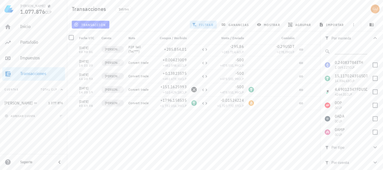
scroll to position [0, 0]
